Goal: Task Accomplishment & Management: Use online tool/utility

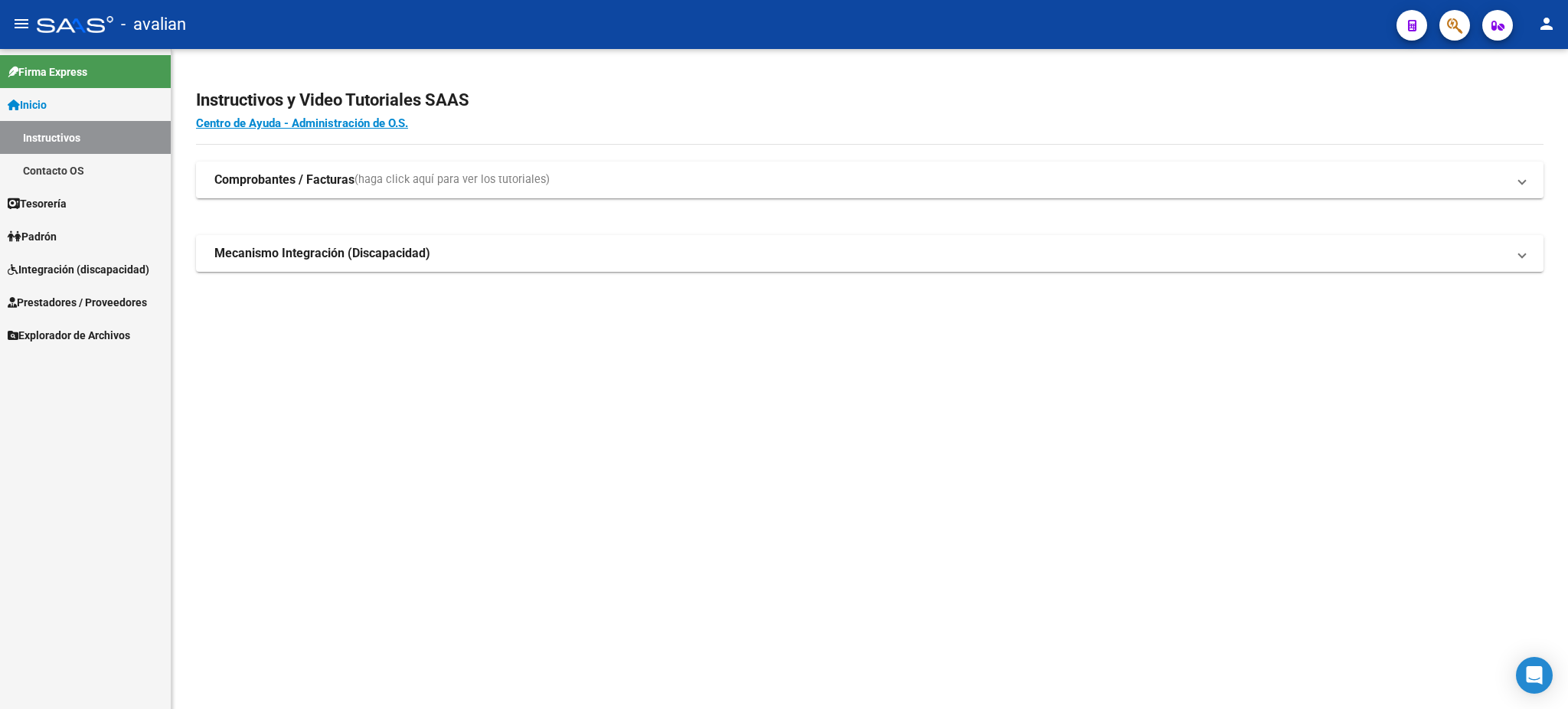
click at [53, 204] on span "Tesorería" at bounding box center [37, 204] width 59 height 17
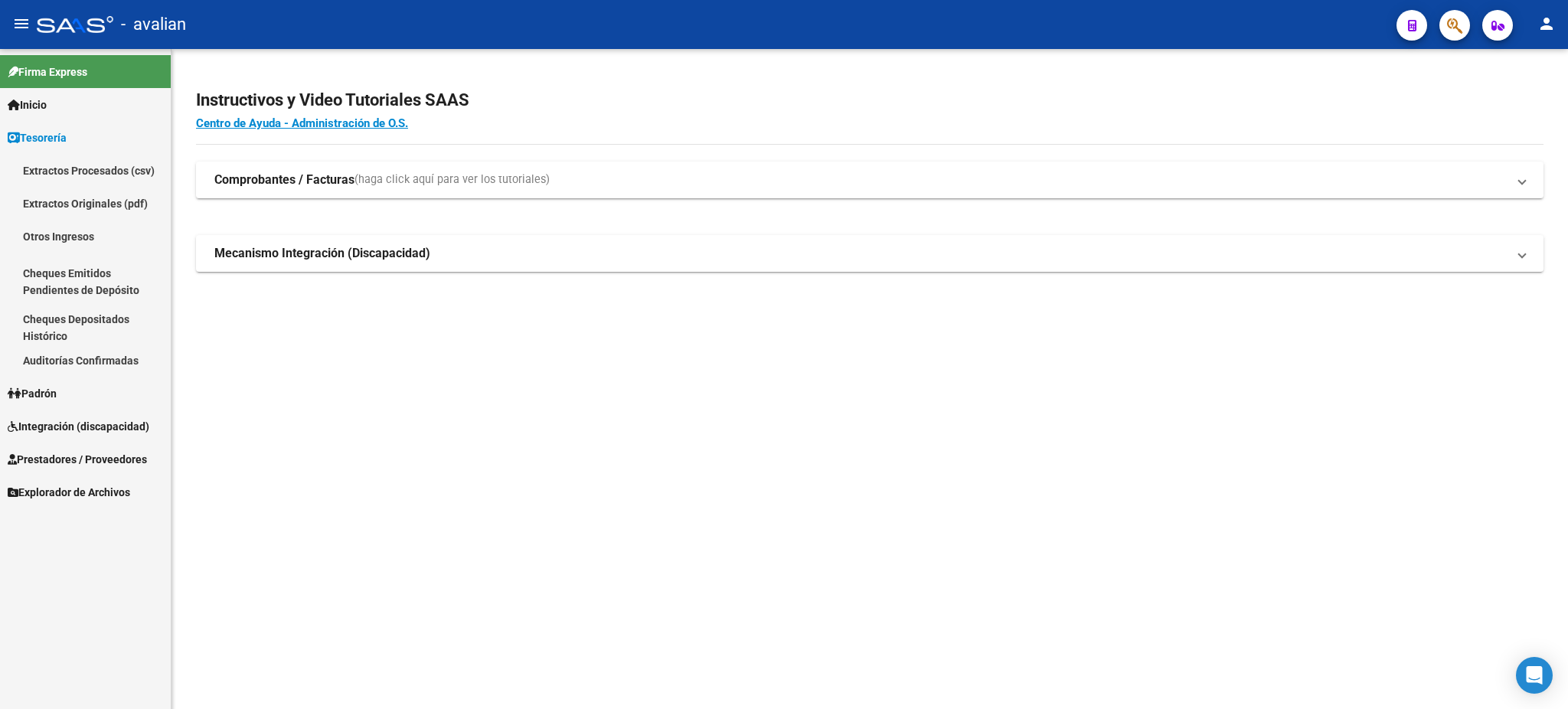
click at [53, 142] on span "Tesorería" at bounding box center [37, 138] width 59 height 17
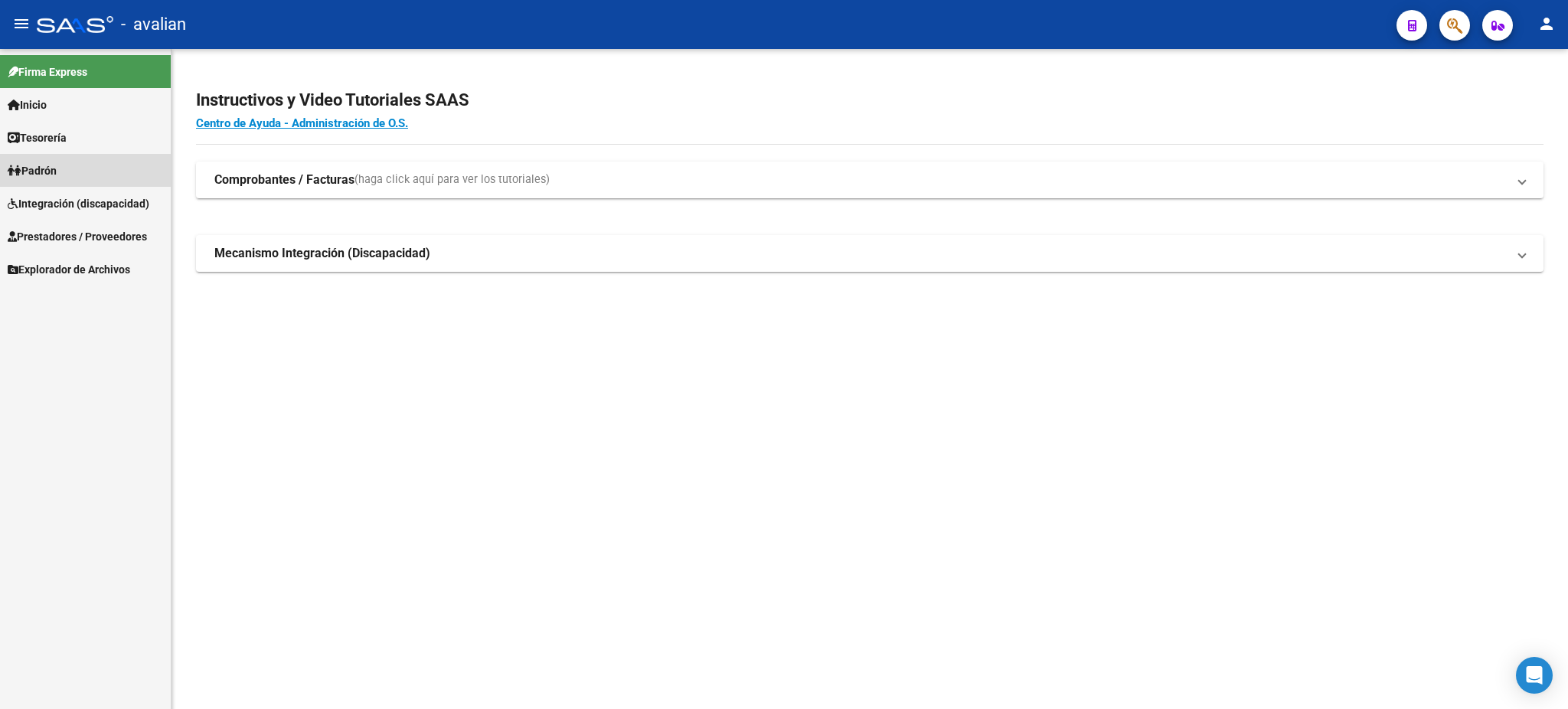
click at [44, 164] on span "Padrón" at bounding box center [32, 170] width 49 height 17
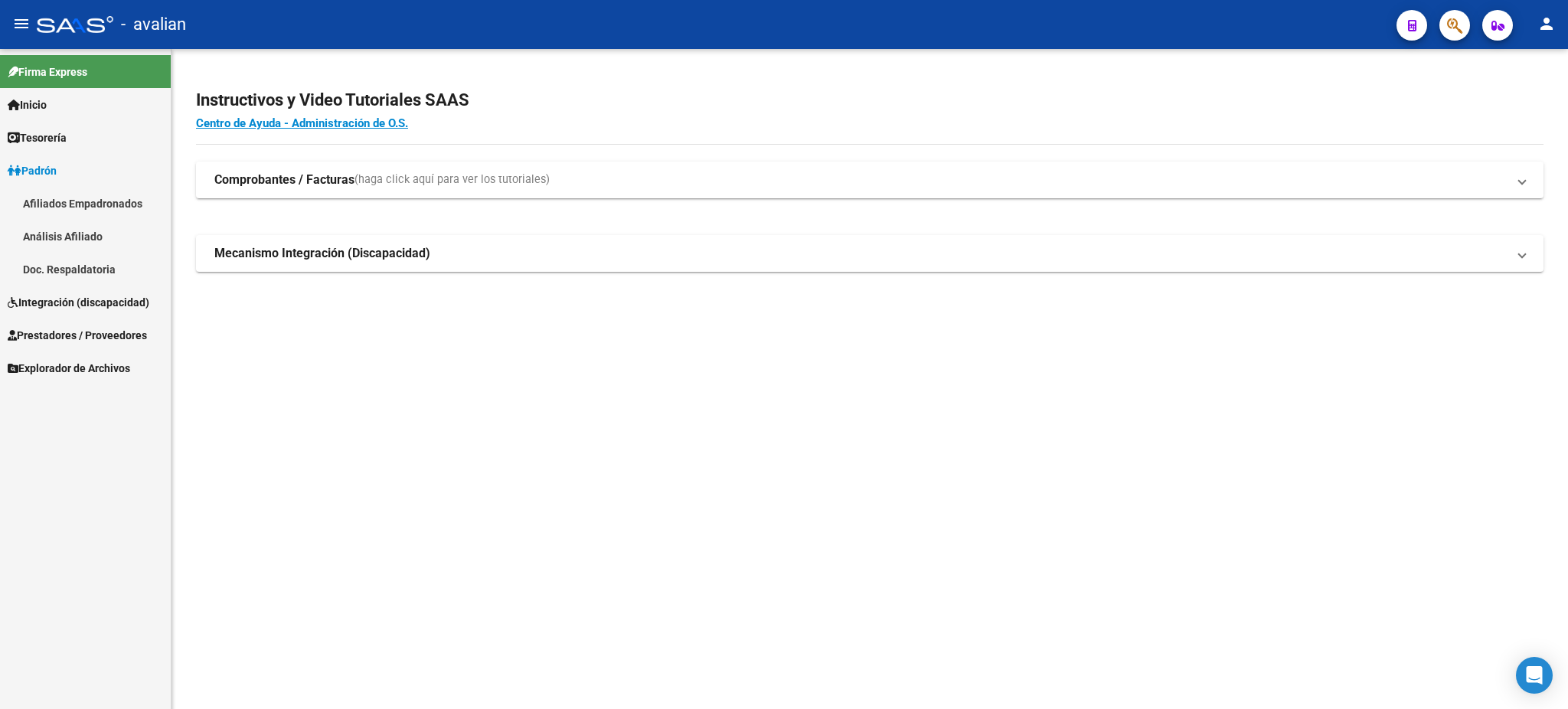
click at [44, 164] on span "Padrón" at bounding box center [32, 170] width 49 height 17
click at [49, 191] on link "Integración (discapacidad)" at bounding box center [85, 203] width 170 height 33
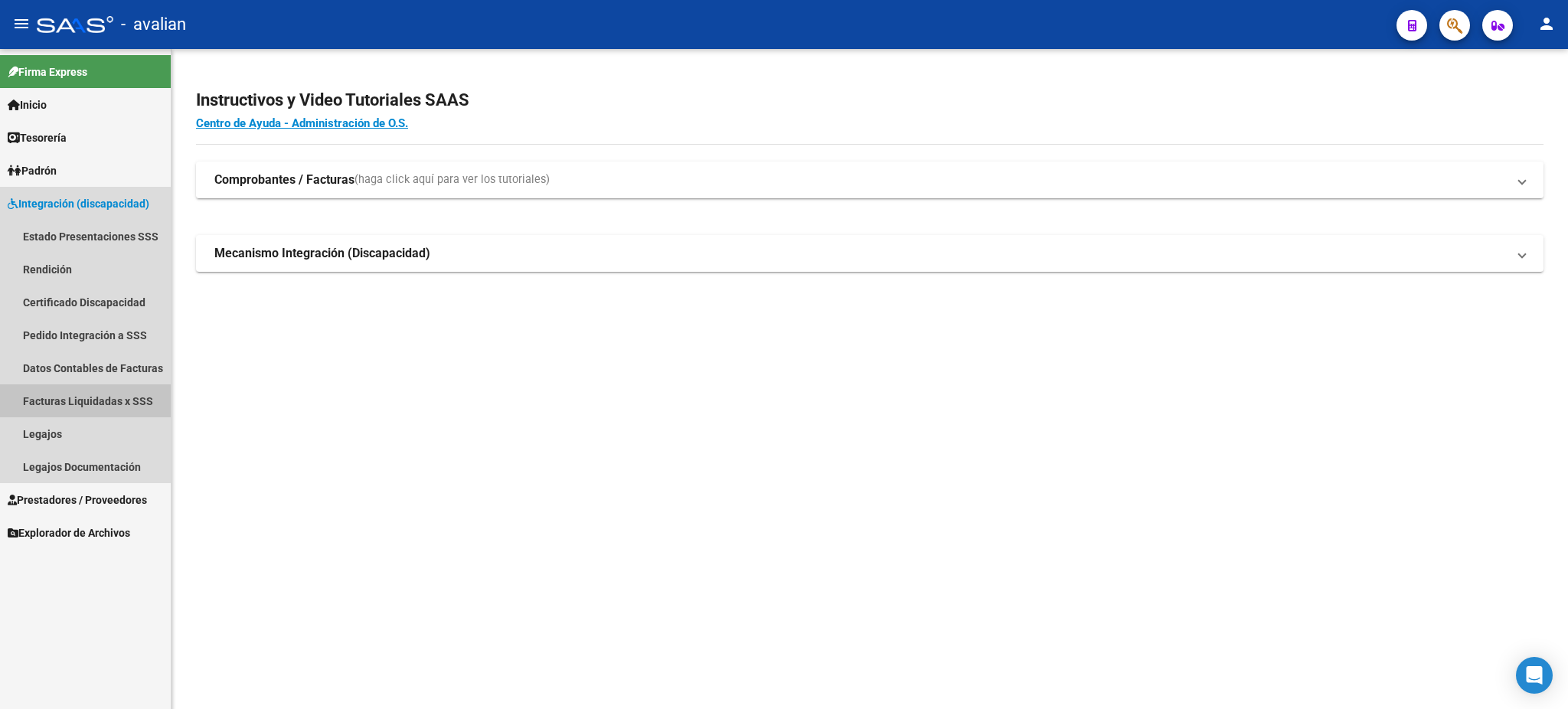
click at [74, 401] on link "Facturas Liquidadas x SSS" at bounding box center [85, 400] width 170 height 33
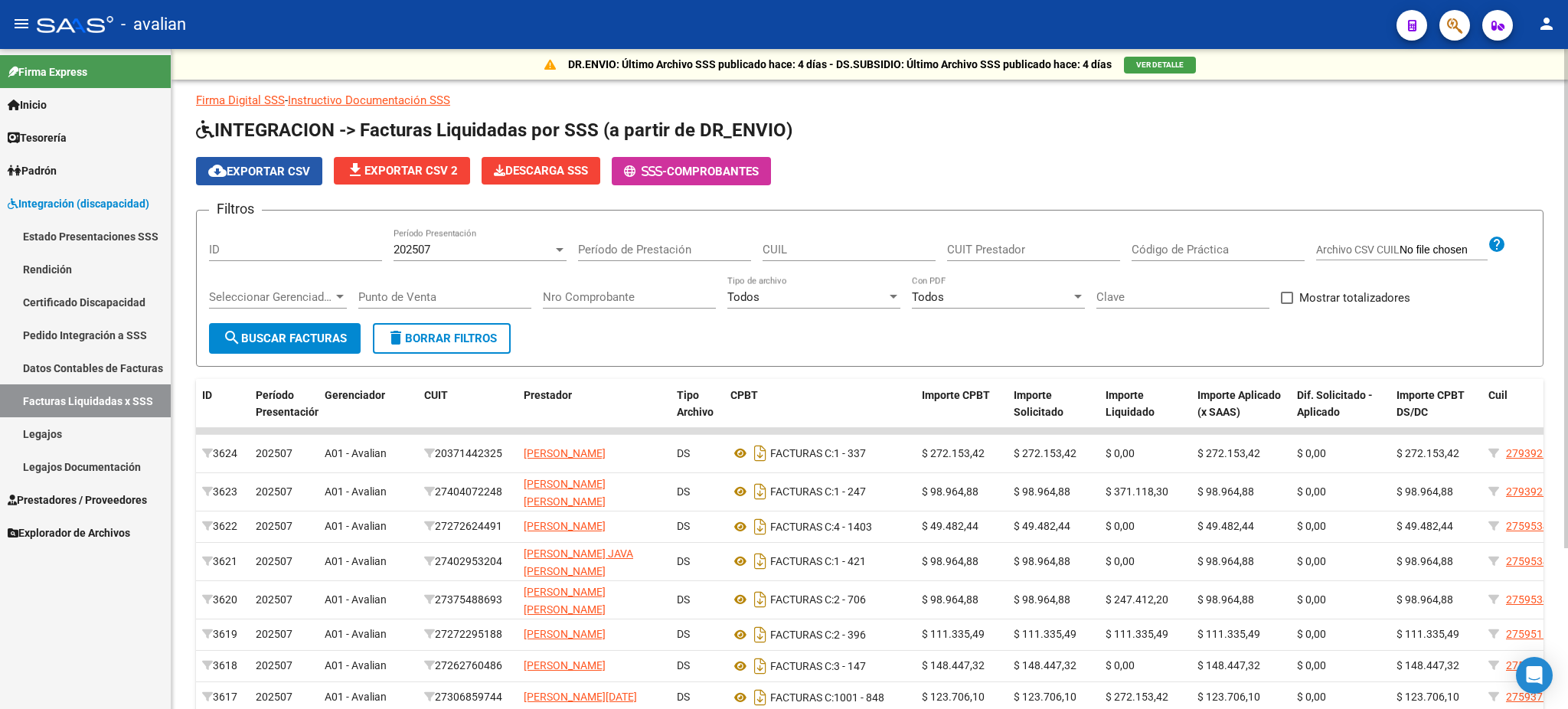
click at [288, 166] on span "cloud_download Exportar CSV" at bounding box center [259, 171] width 102 height 14
